Goal: Task Accomplishment & Management: Manage account settings

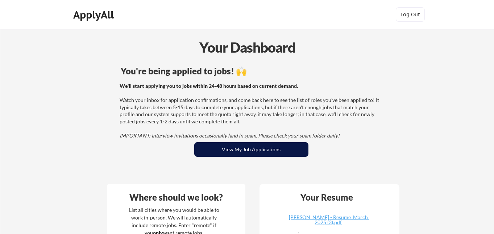
click at [247, 152] on button "View My Job Applications" at bounding box center [251, 149] width 114 height 15
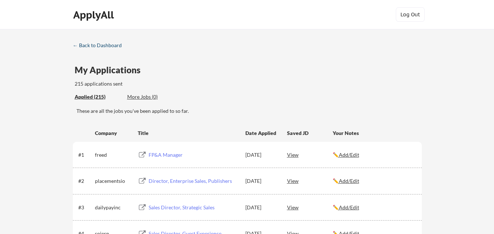
click at [112, 43] on div "← Back to Dashboard" at bounding box center [100, 45] width 54 height 5
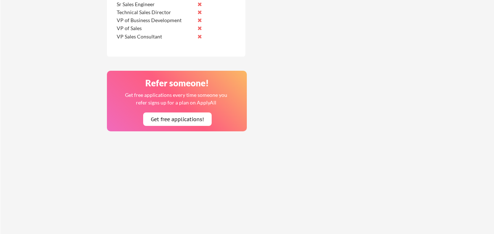
scroll to position [712, 0]
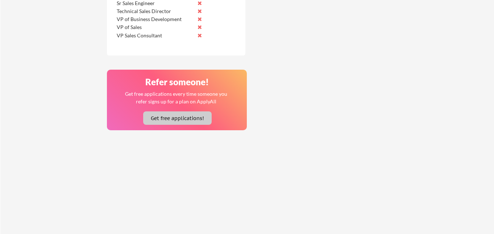
click at [189, 120] on button "Get free applications!" at bounding box center [177, 117] width 69 height 13
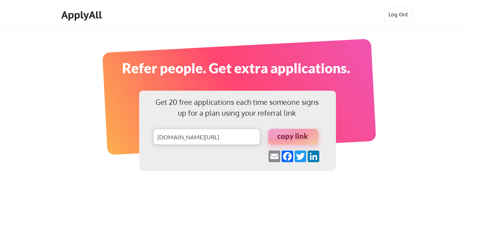
click at [280, 134] on div at bounding box center [293, 137] width 50 height 16
click at [293, 137] on div at bounding box center [293, 137] width 50 height 16
